Goal: Task Accomplishment & Management: Manage account settings

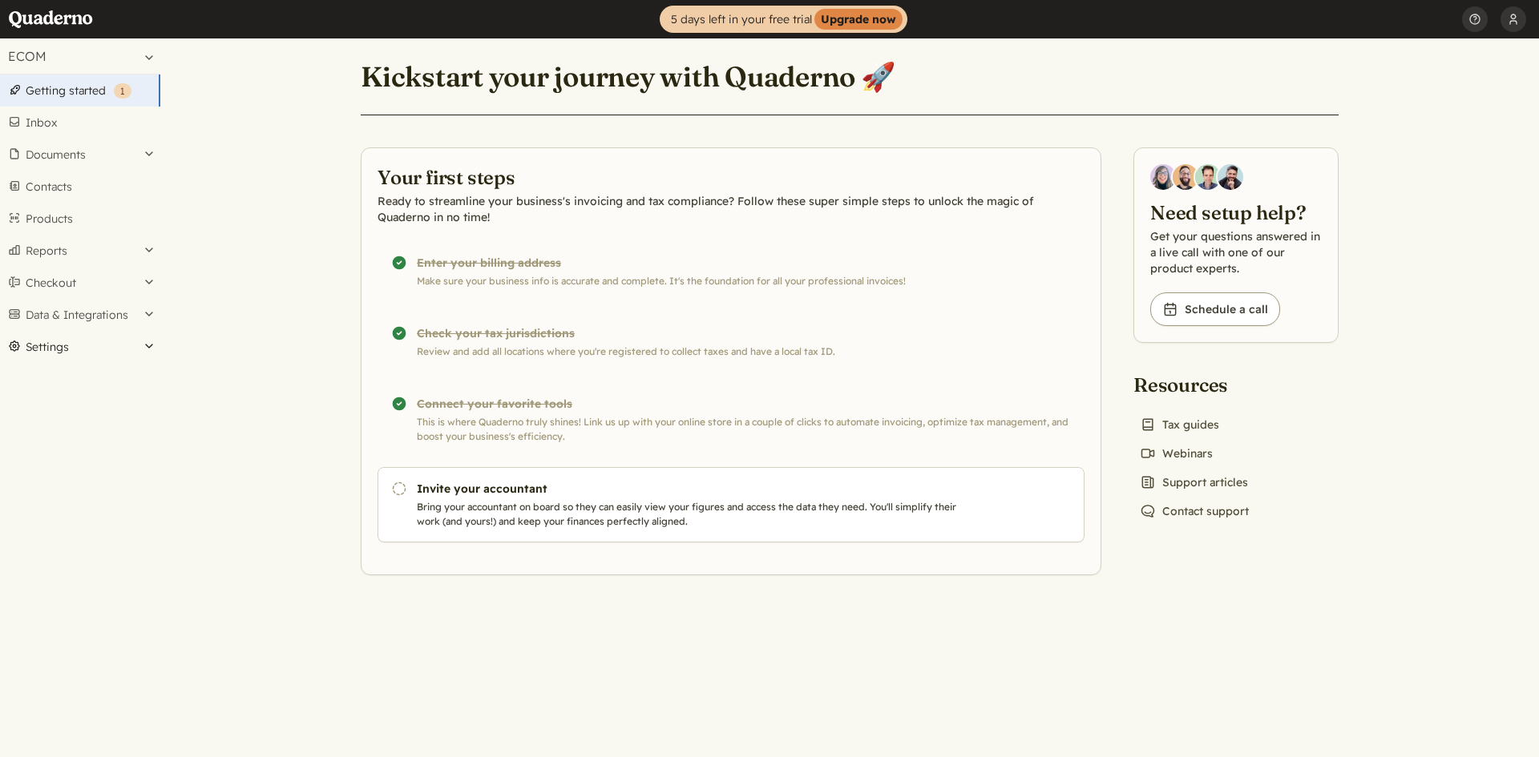
click at [71, 345] on button "Settings" at bounding box center [80, 347] width 160 height 32
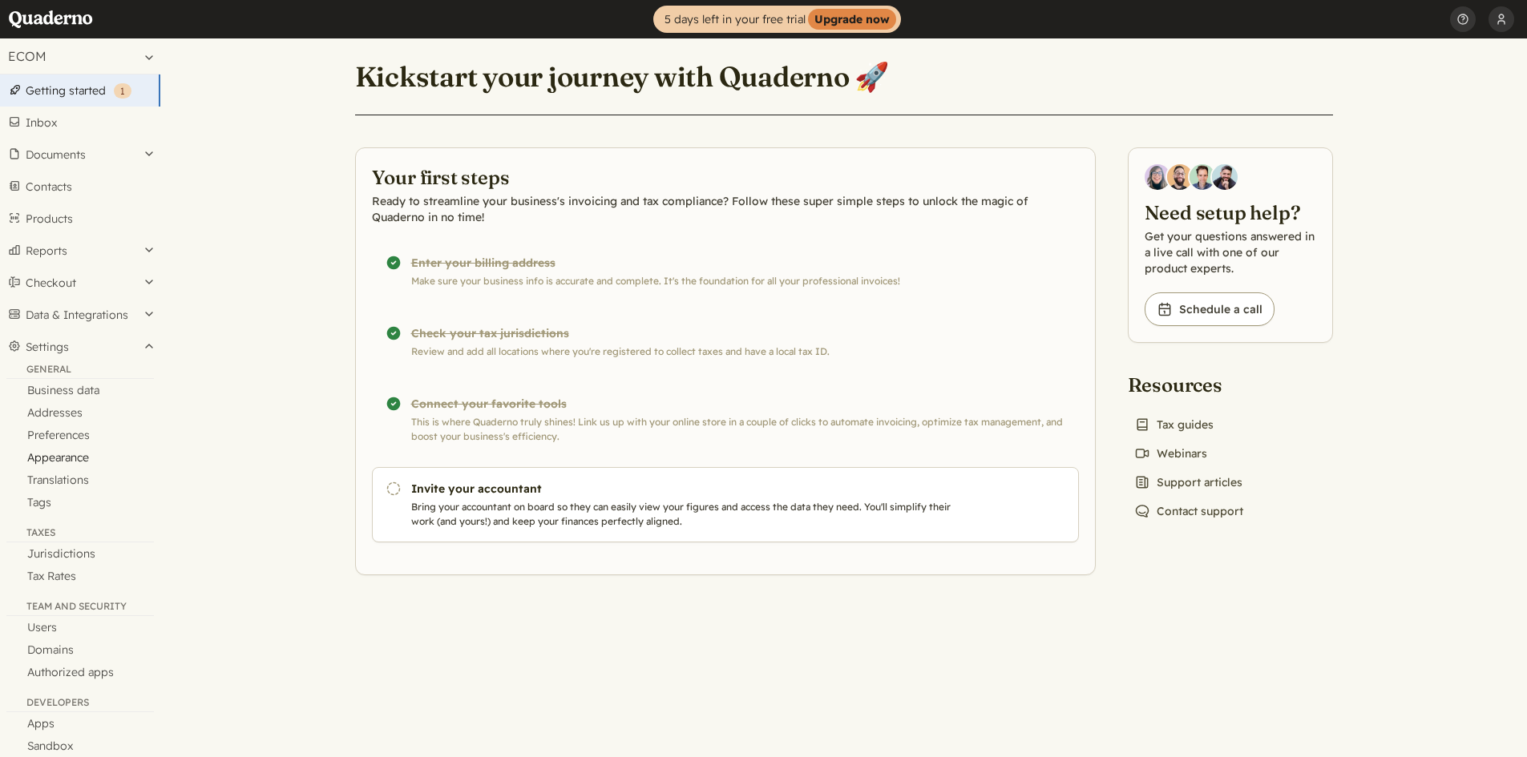
click at [73, 460] on link "Appearance" at bounding box center [80, 457] width 160 height 22
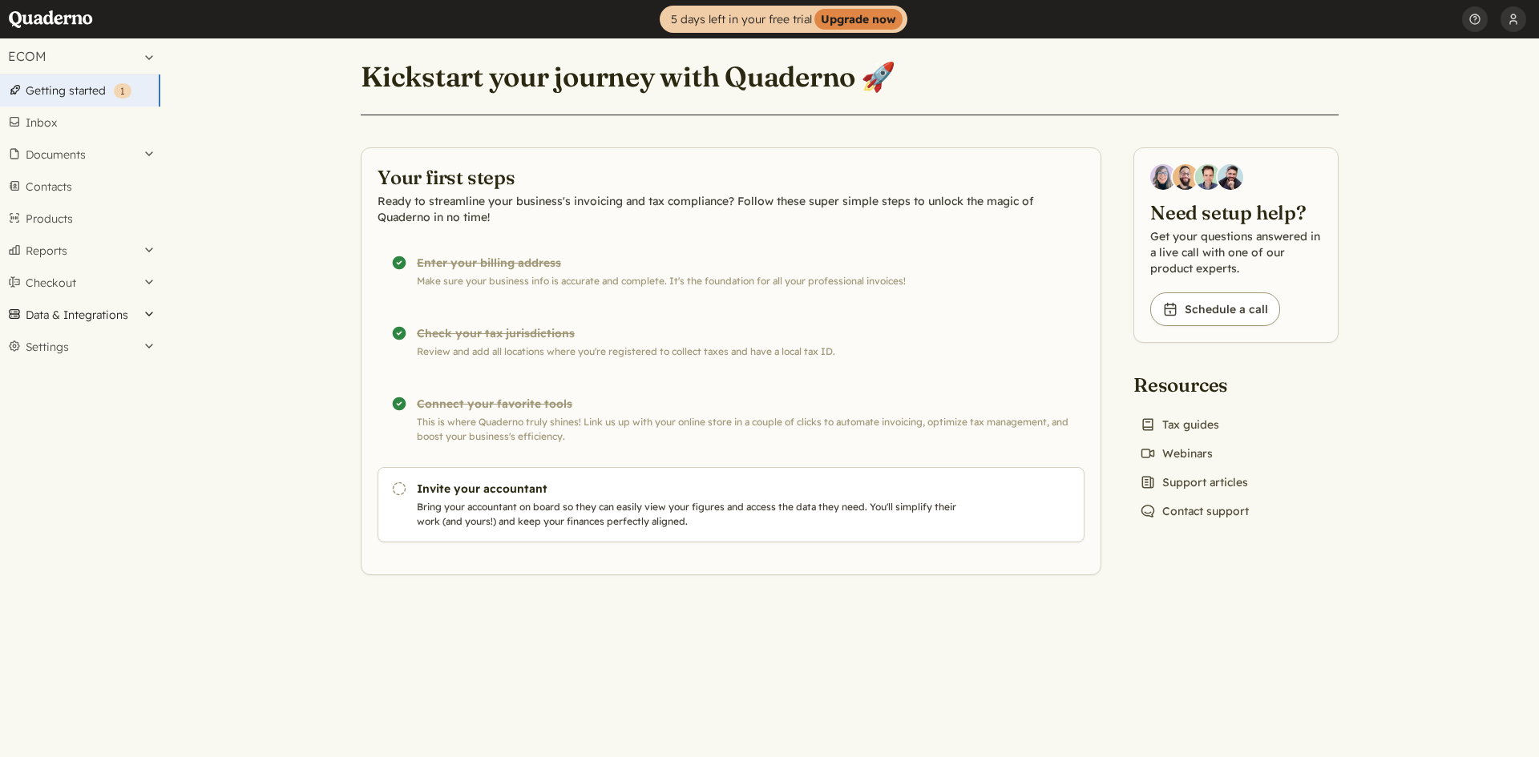
click at [106, 317] on button "Data & Integrations" at bounding box center [80, 315] width 160 height 32
click at [50, 430] on button "Settings" at bounding box center [80, 422] width 160 height 32
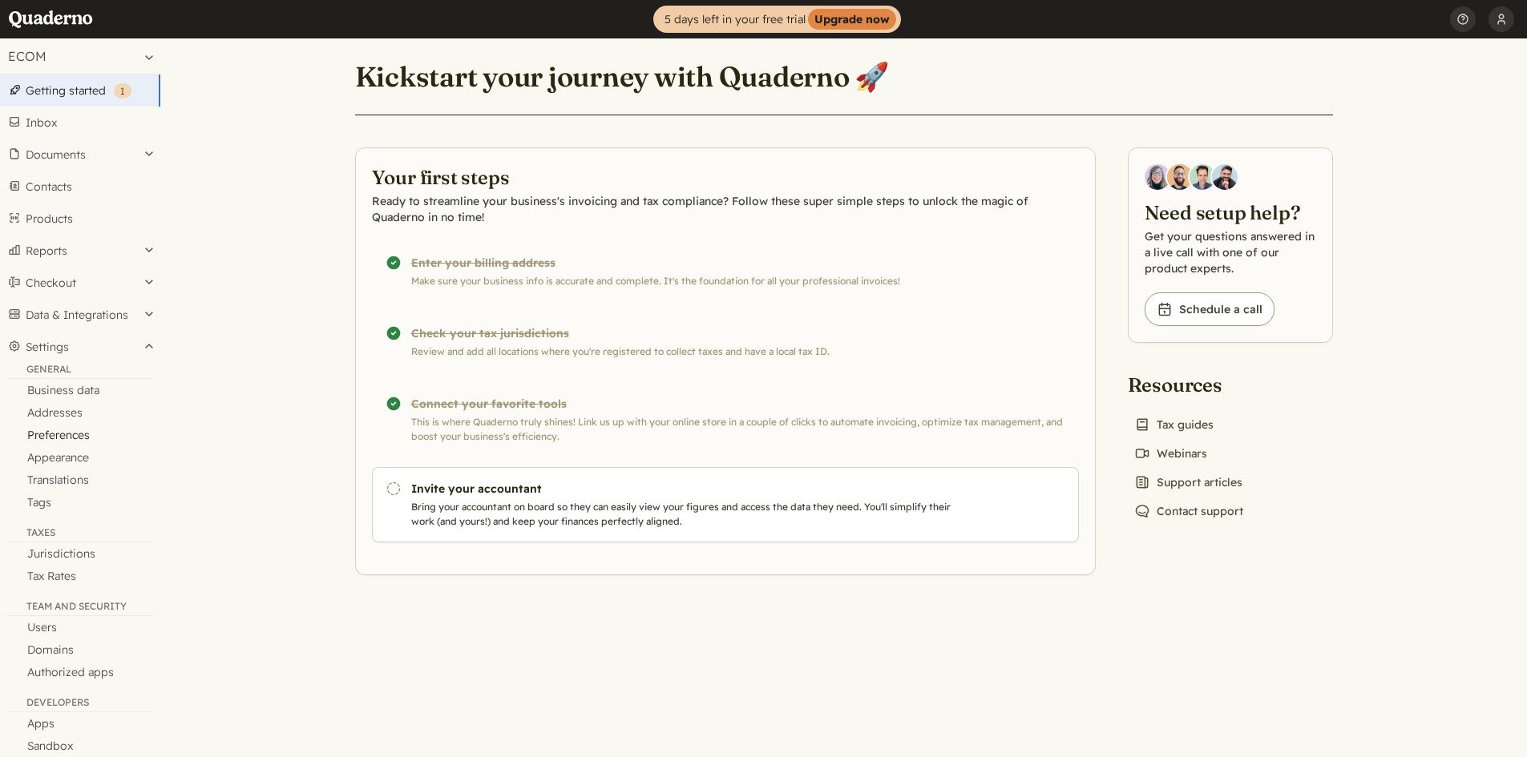
click at [68, 429] on link "Preferences" at bounding box center [80, 435] width 160 height 22
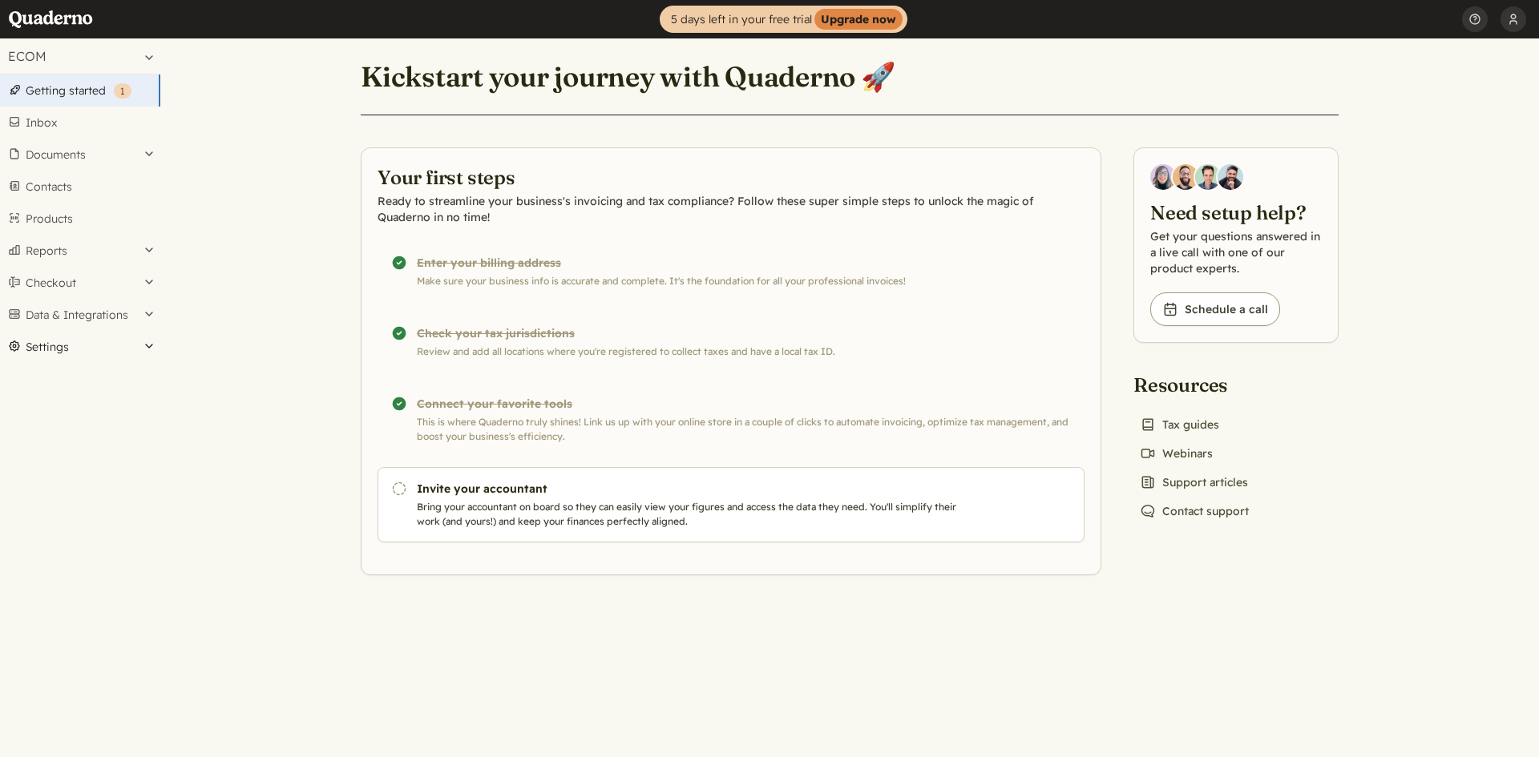
click at [59, 346] on button "Settings" at bounding box center [80, 347] width 160 height 32
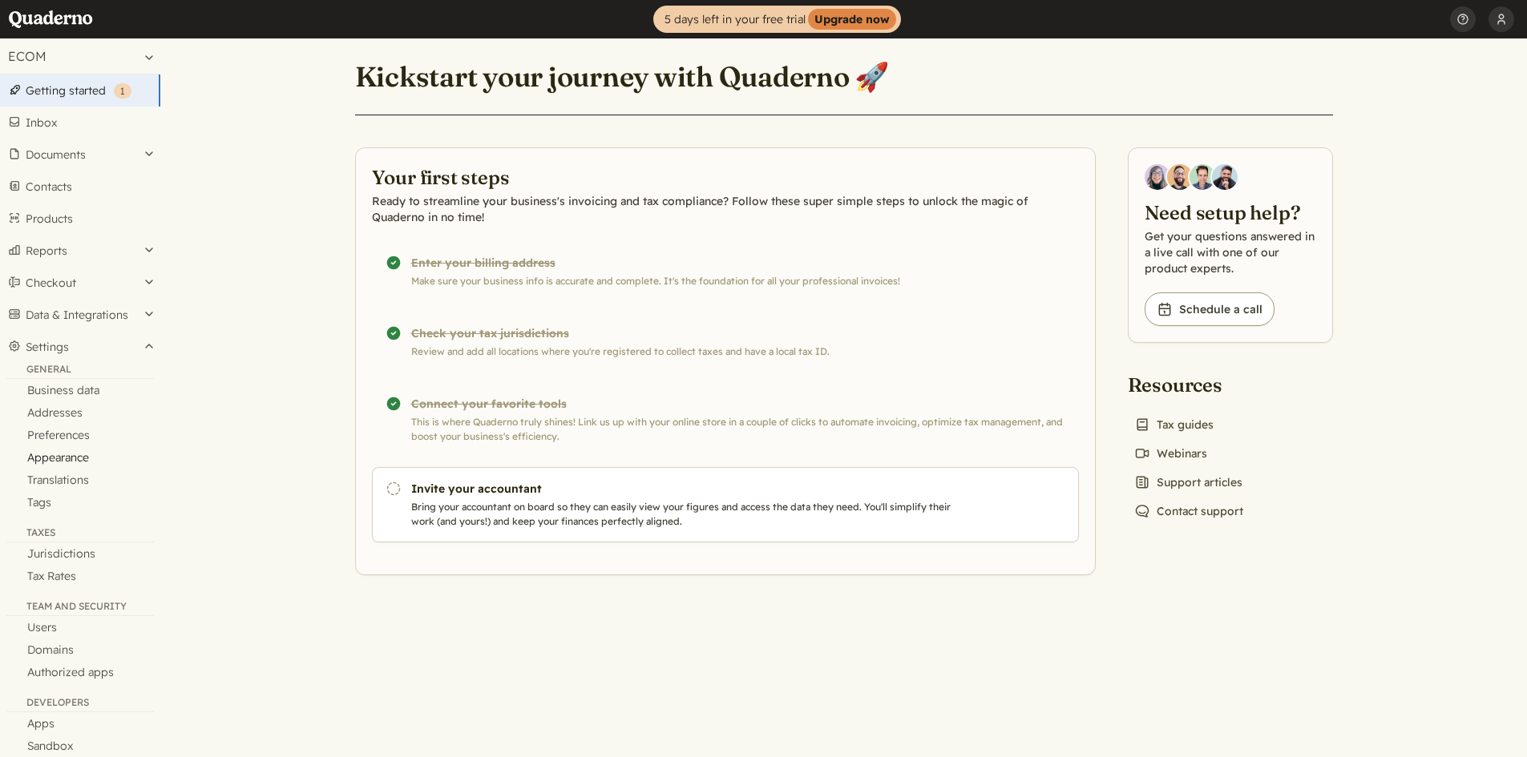
click at [50, 458] on link "Appearance" at bounding box center [80, 457] width 160 height 22
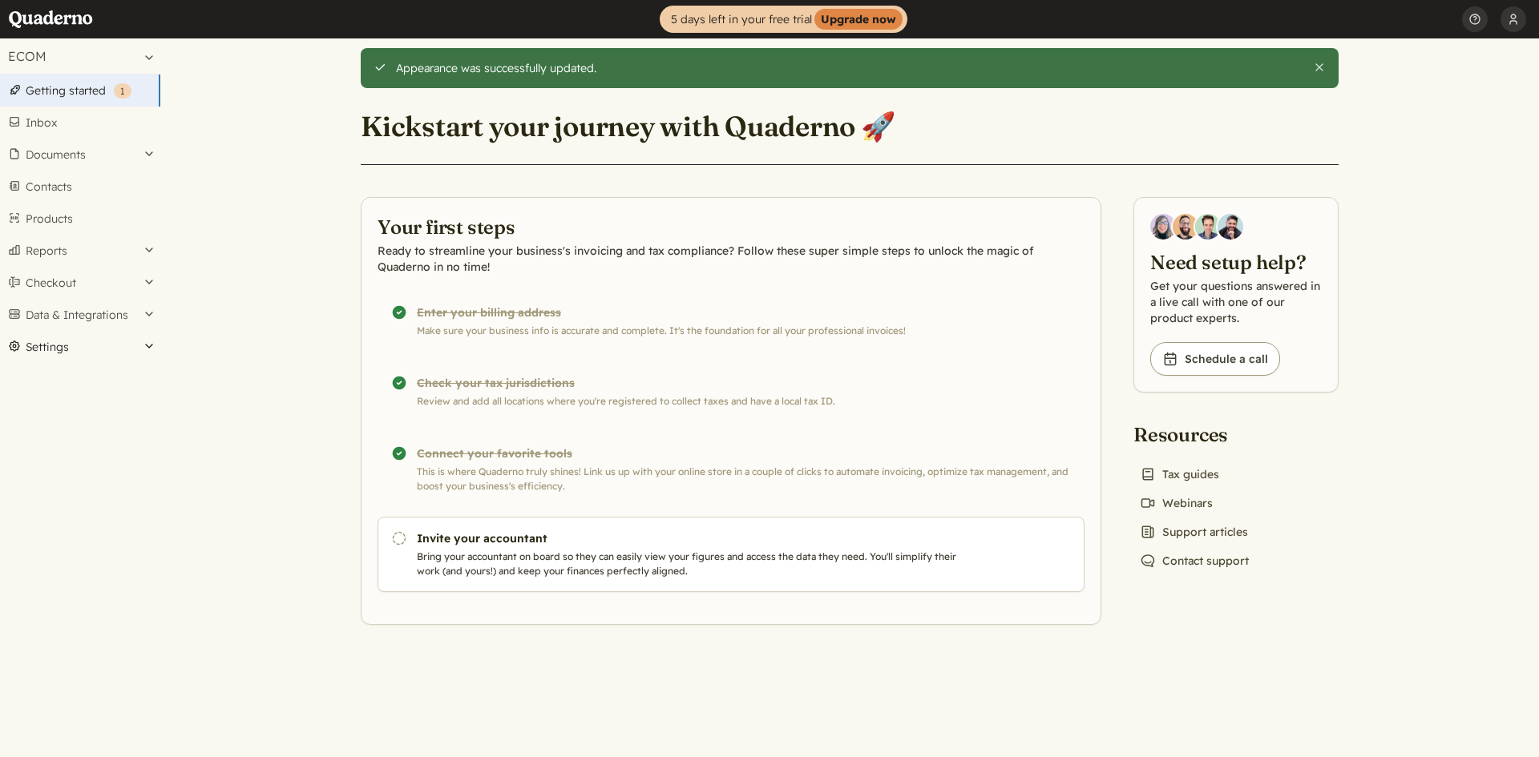
click at [69, 345] on button "Settings" at bounding box center [80, 347] width 160 height 32
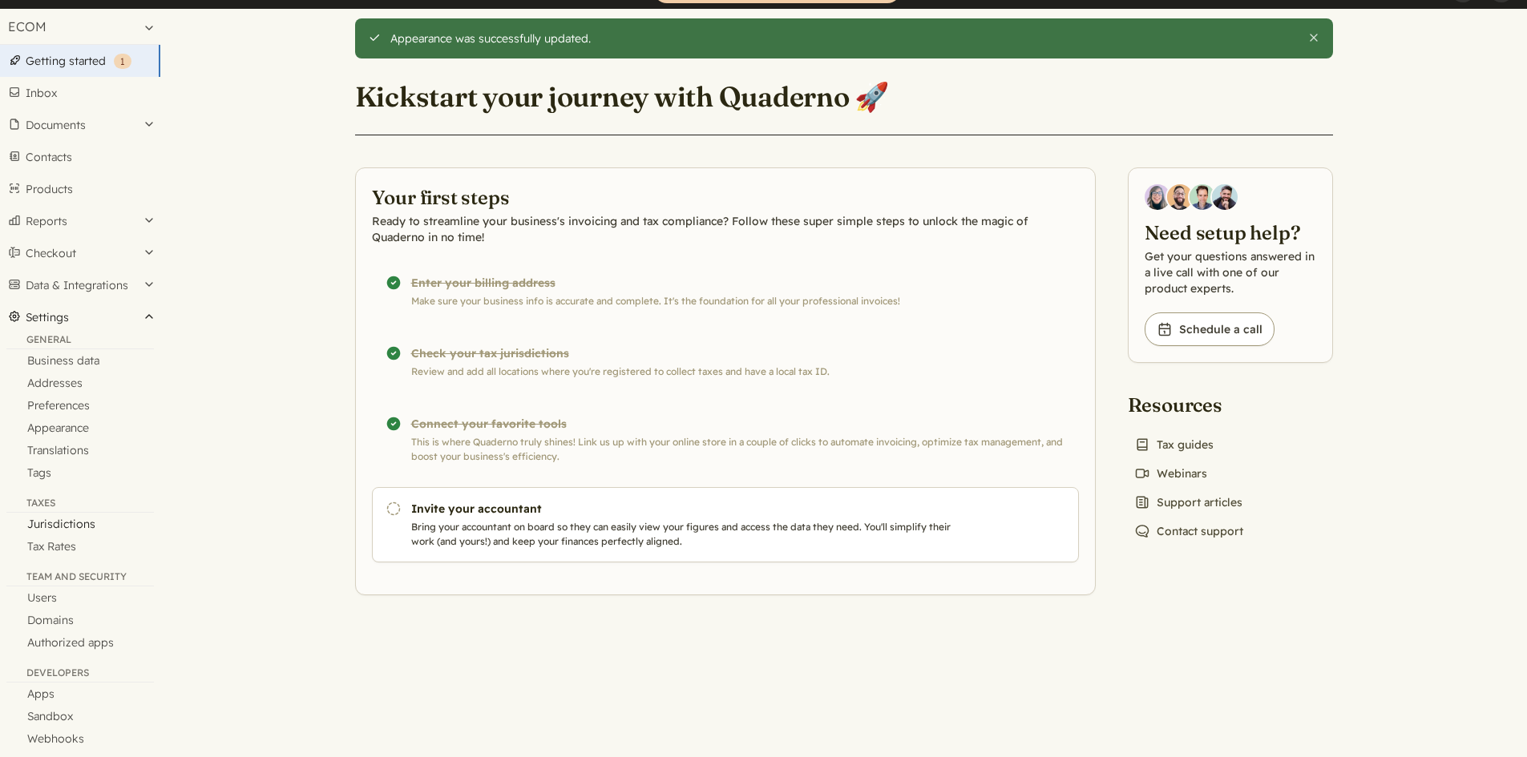
scroll to position [46, 0]
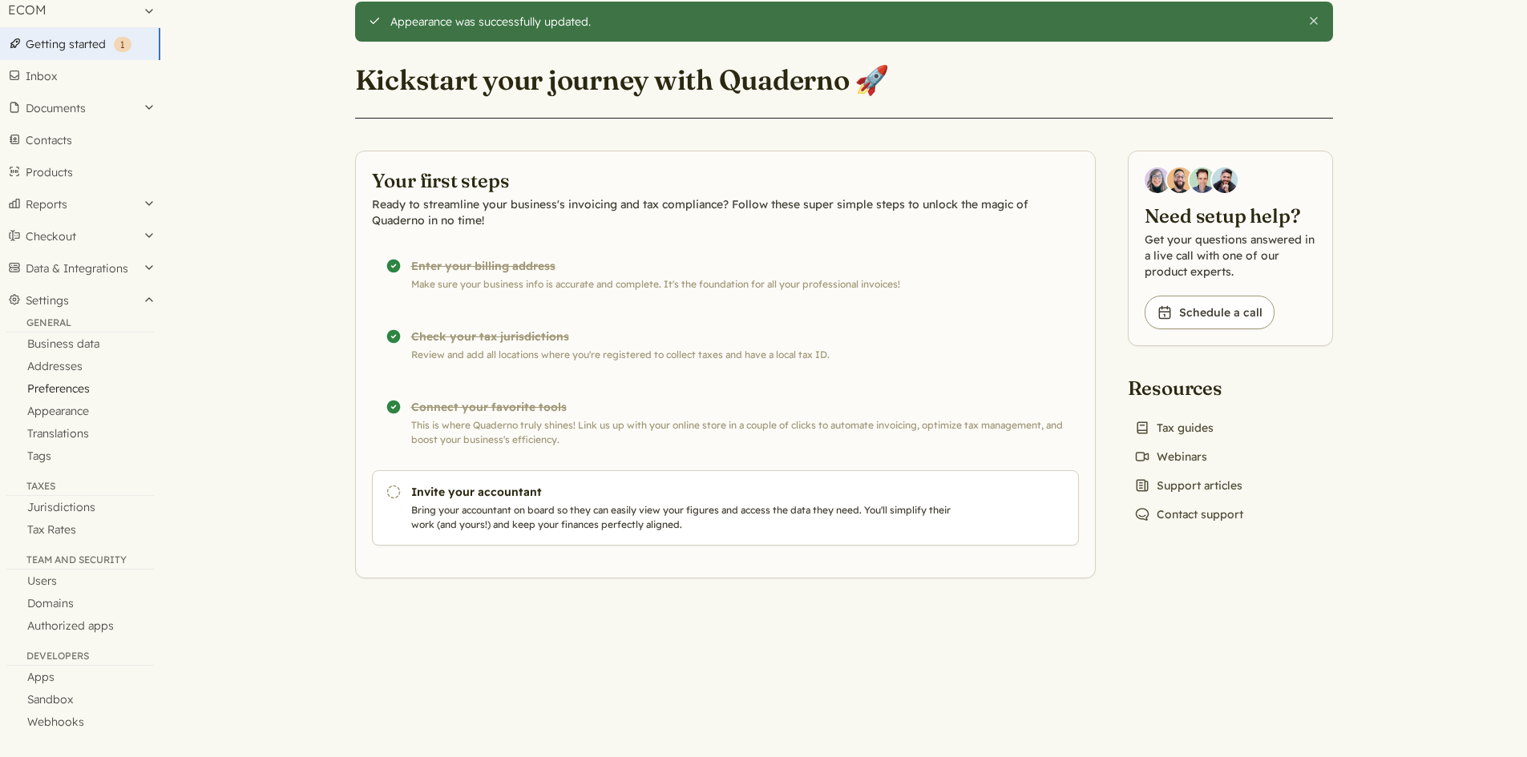
click at [59, 384] on link "Preferences" at bounding box center [80, 388] width 160 height 22
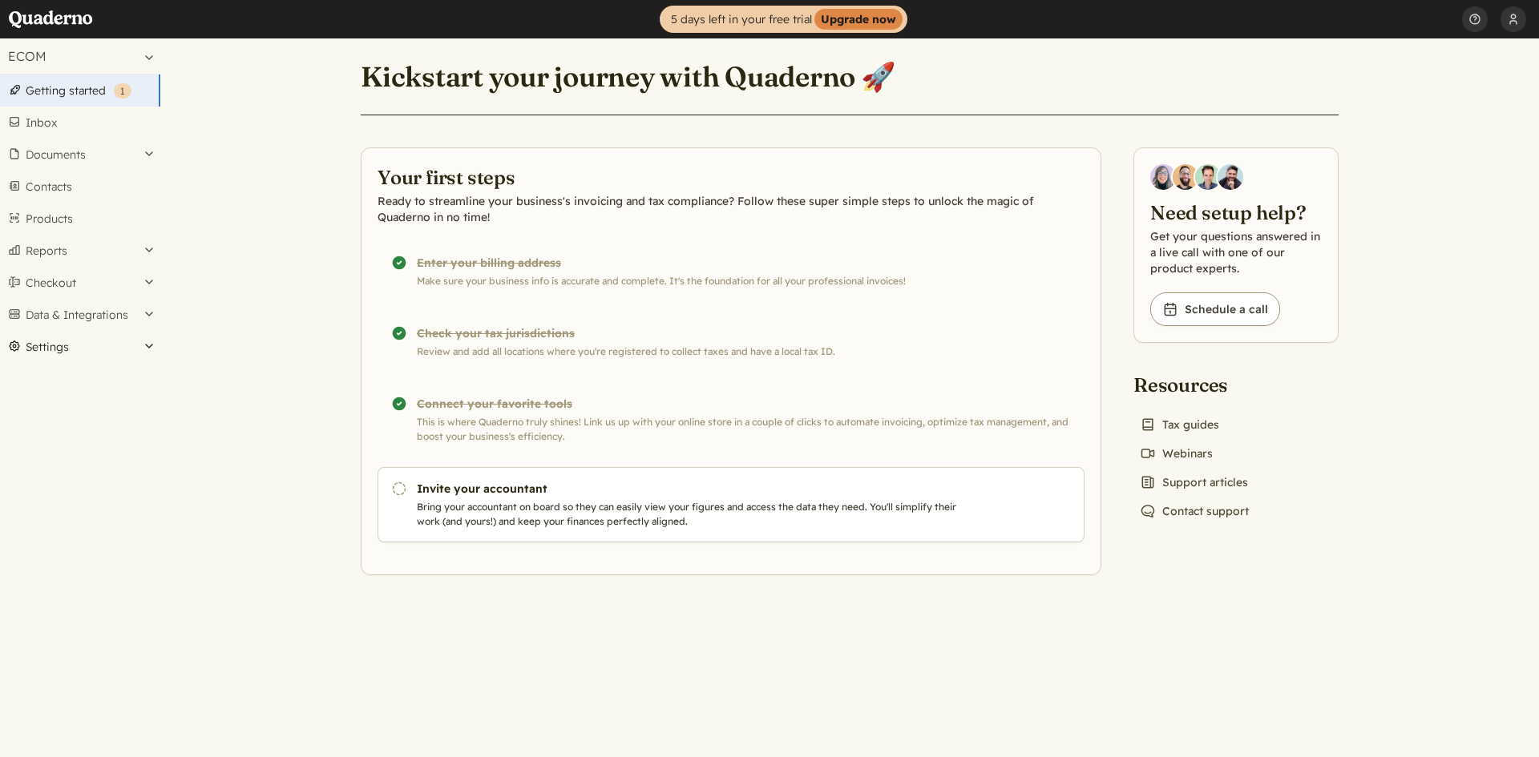
click at [72, 342] on button "Settings" at bounding box center [80, 347] width 160 height 32
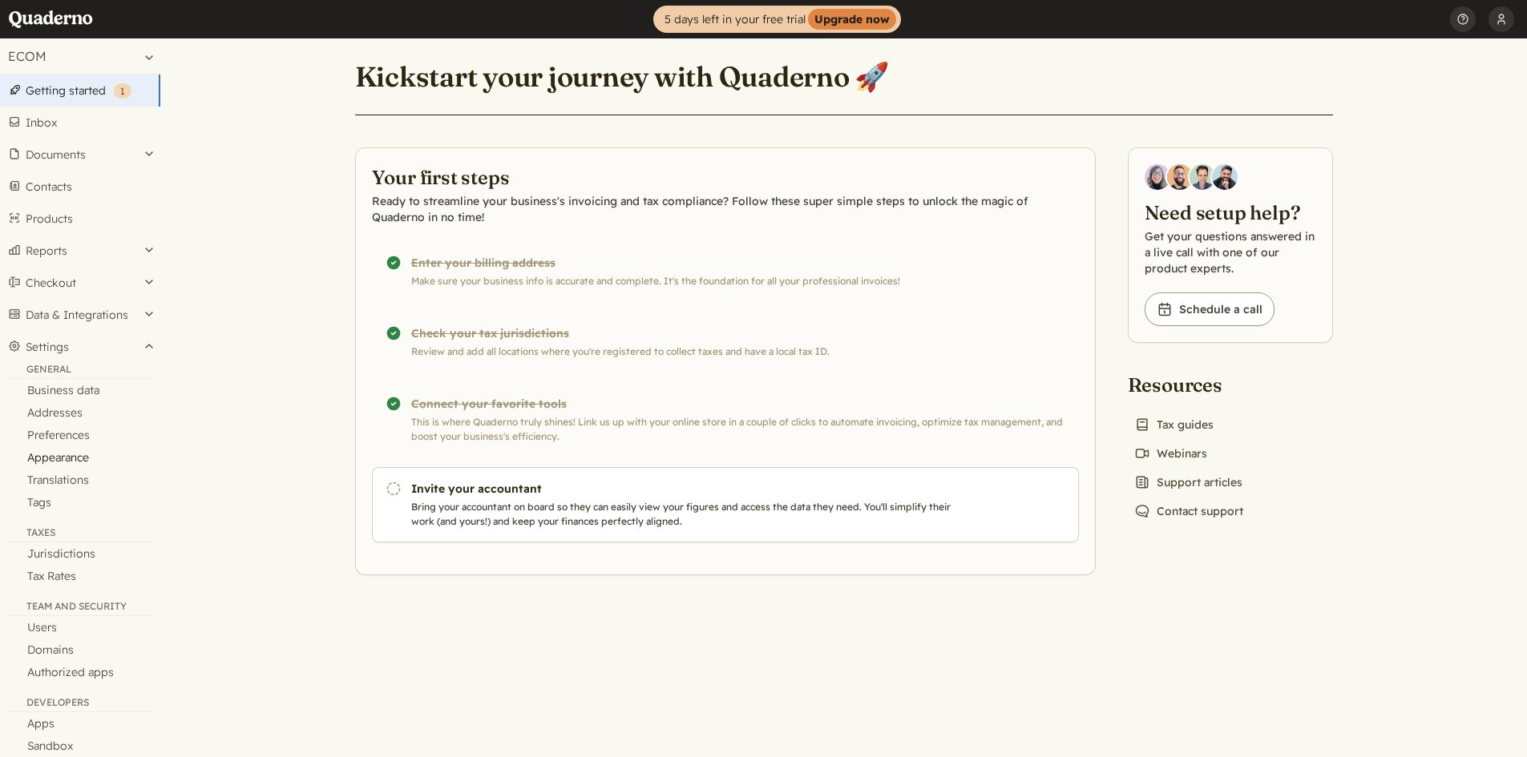
click at [72, 458] on link "Appearance" at bounding box center [80, 457] width 160 height 22
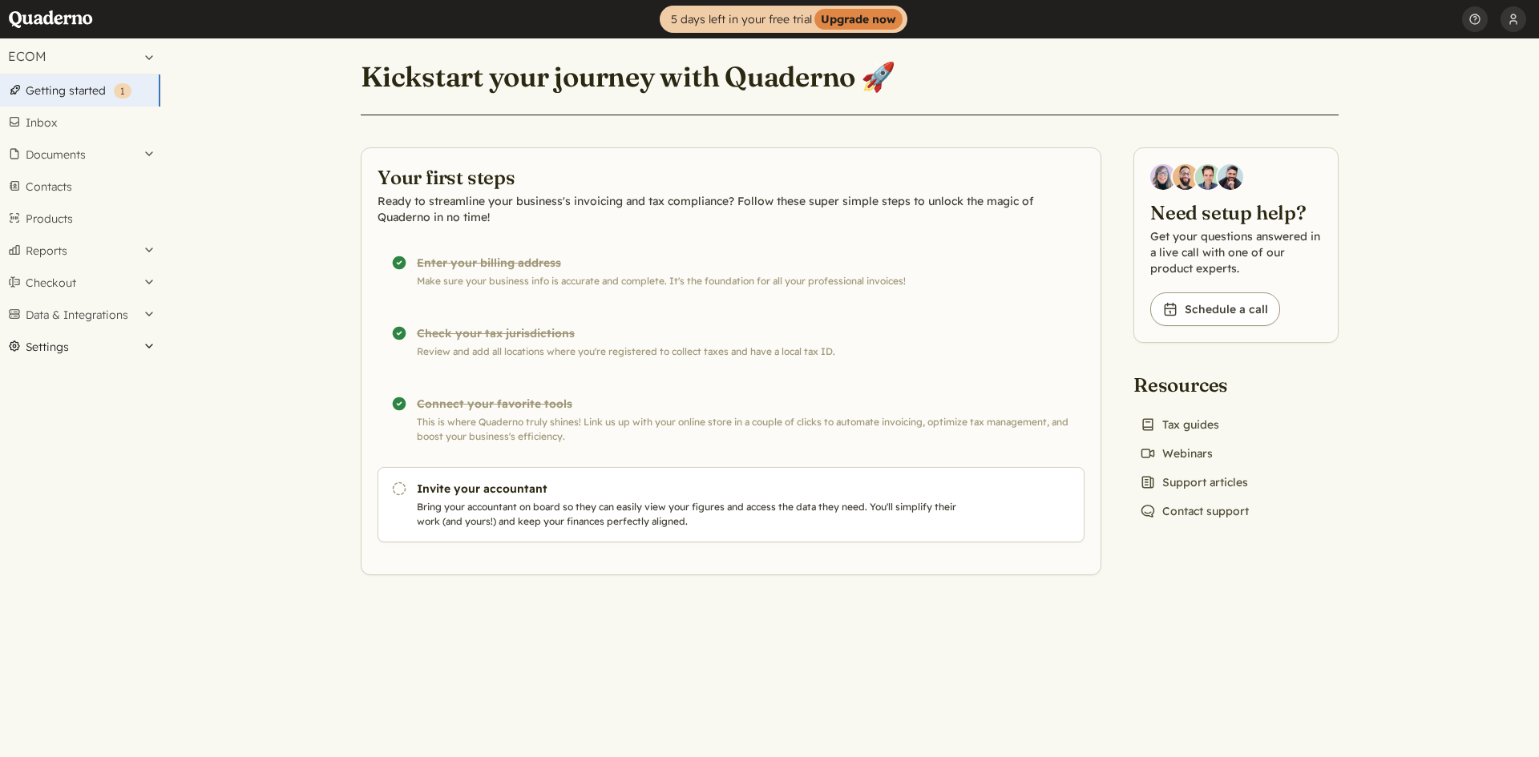
click at [64, 349] on button "Settings" at bounding box center [80, 347] width 160 height 32
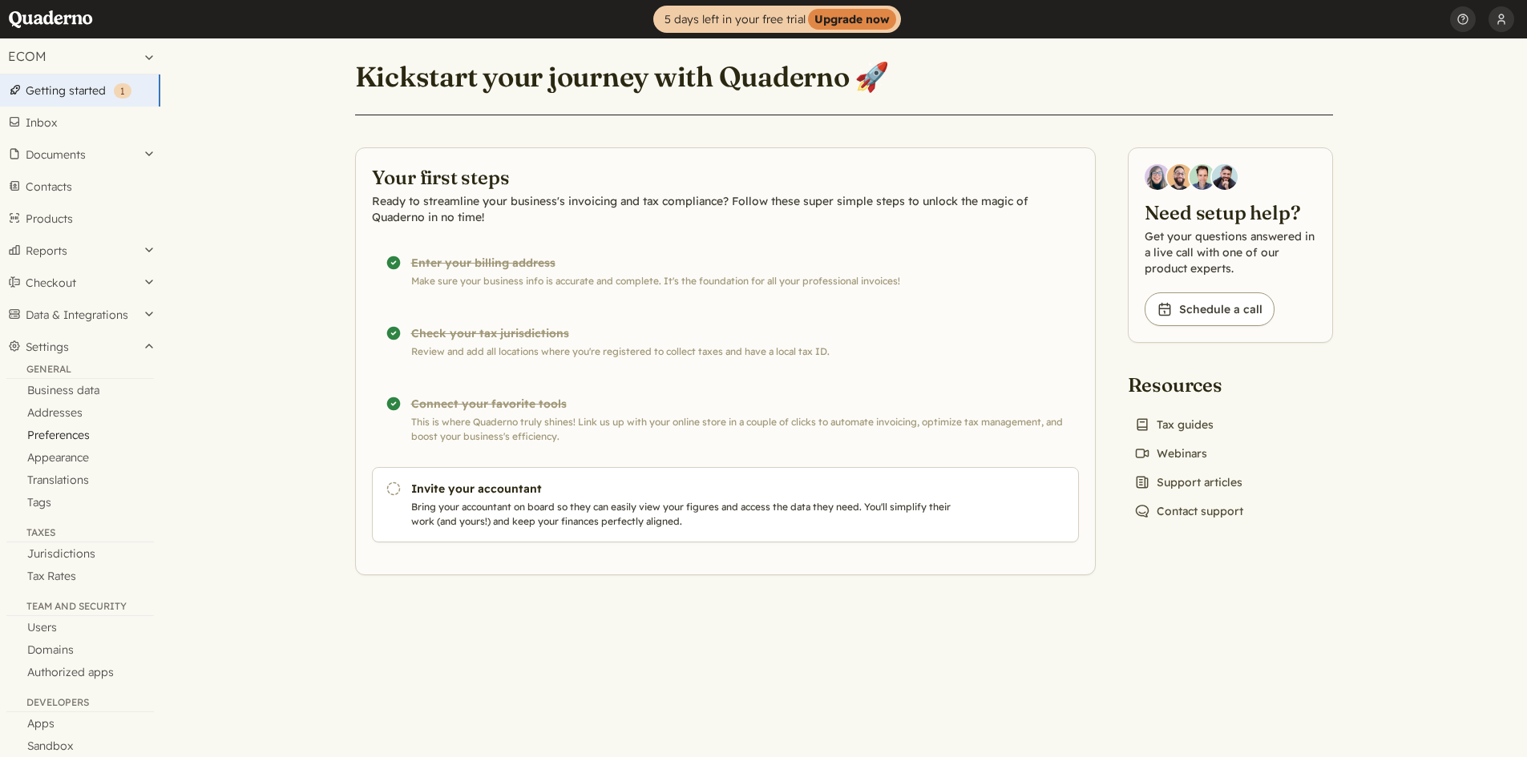
click at [68, 431] on link "Preferences" at bounding box center [80, 435] width 160 height 22
